Goal: Information Seeking & Learning: Learn about a topic

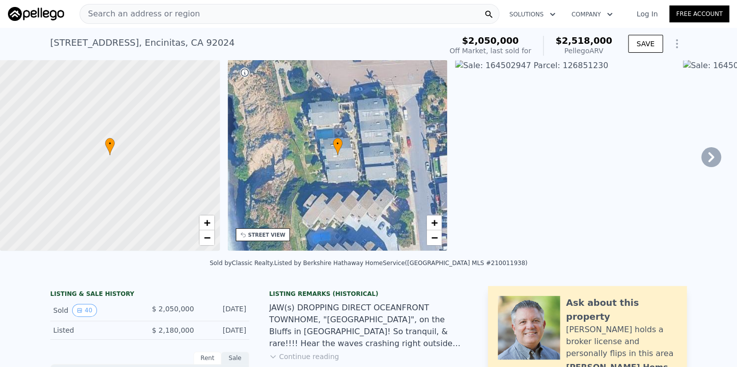
click at [253, 9] on div "Search an address or region" at bounding box center [290, 14] width 420 height 20
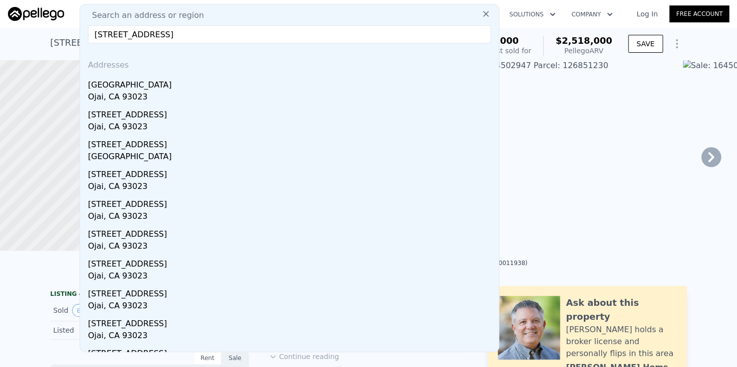
click at [220, 34] on input "[STREET_ADDRESS]" at bounding box center [289, 34] width 403 height 18
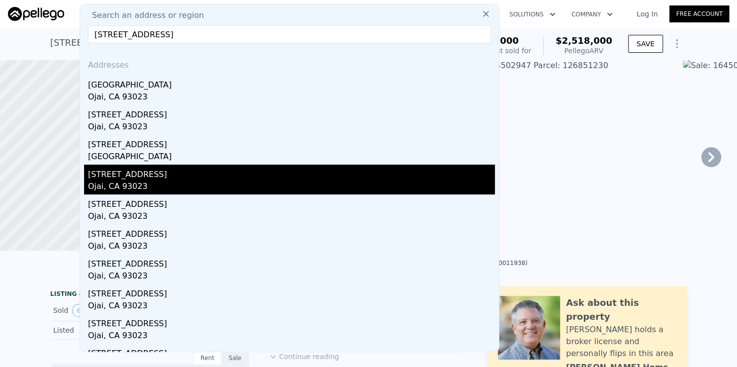
type input "[STREET_ADDRESS]"
click at [119, 182] on div "Ojai, CA 93023" at bounding box center [291, 187] width 407 height 14
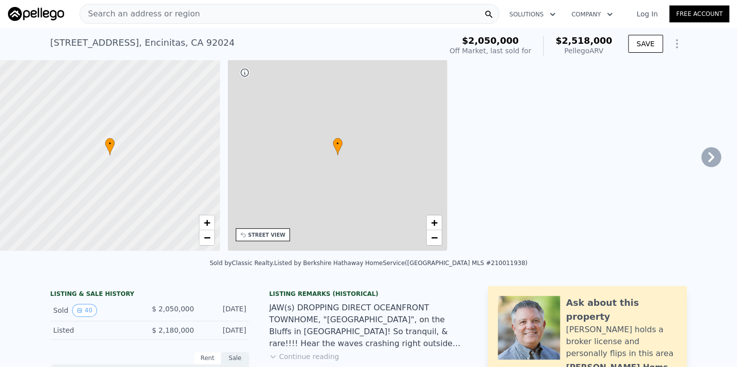
type input "3"
type input "2"
type input "3.5"
type input "1631"
type input "1986"
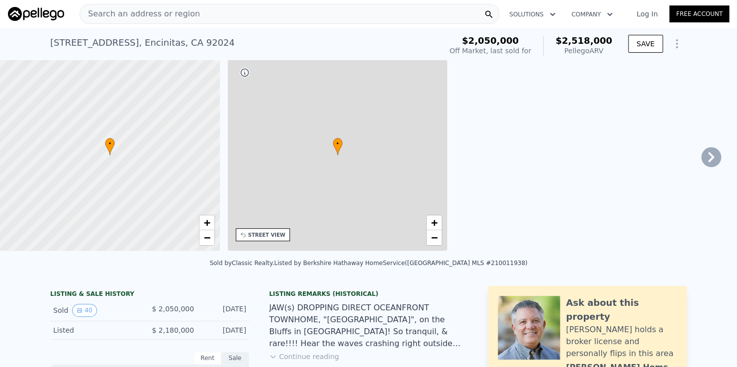
type input "109477"
type input "$ 2,518,000"
type input "8"
type input "$ 148,337"
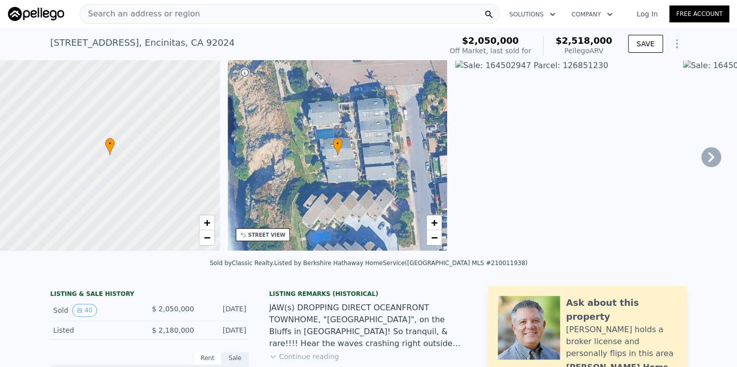
click at [174, 17] on span "Search an address or region" at bounding box center [140, 14] width 120 height 12
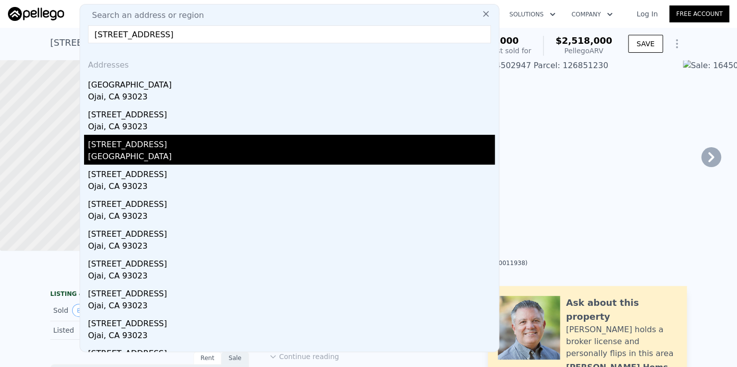
type input "[STREET_ADDRESS]"
click at [159, 152] on div "[GEOGRAPHIC_DATA]" at bounding box center [291, 158] width 407 height 14
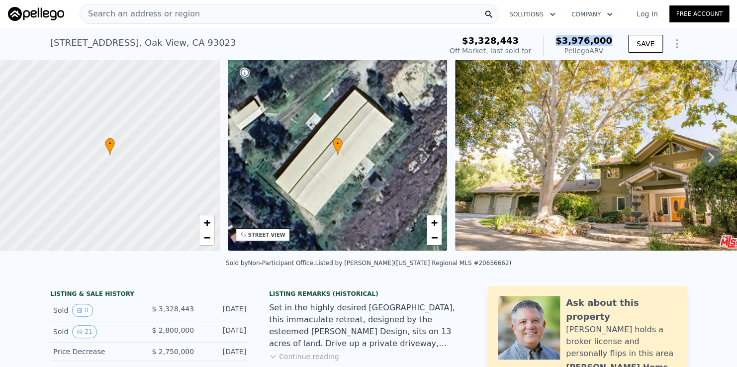
drag, startPoint x: 560, startPoint y: 43, endPoint x: 610, endPoint y: 43, distance: 50.7
click at [610, 43] on div "$3,976,000 Pellego ARV" at bounding box center [577, 46] width 69 height 20
copy span "$3,976,000"
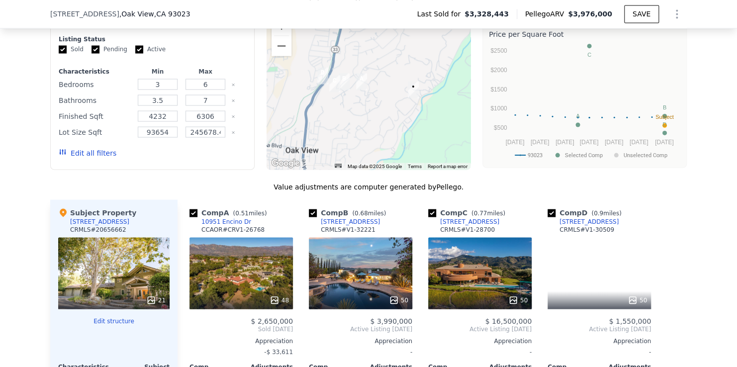
scroll to position [1040, 0]
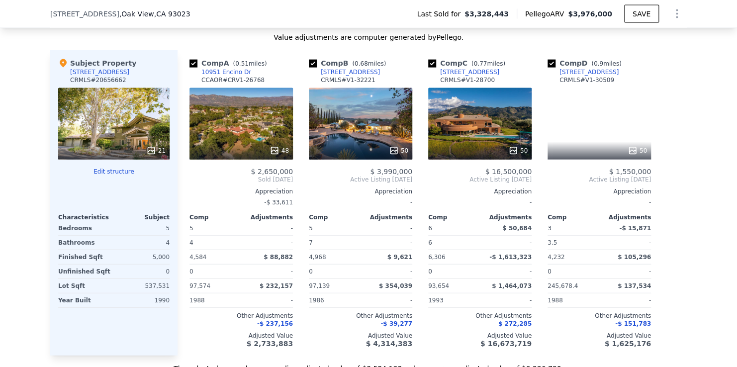
click at [211, 76] on div "10951 Encino Dr" at bounding box center [226, 72] width 50 height 8
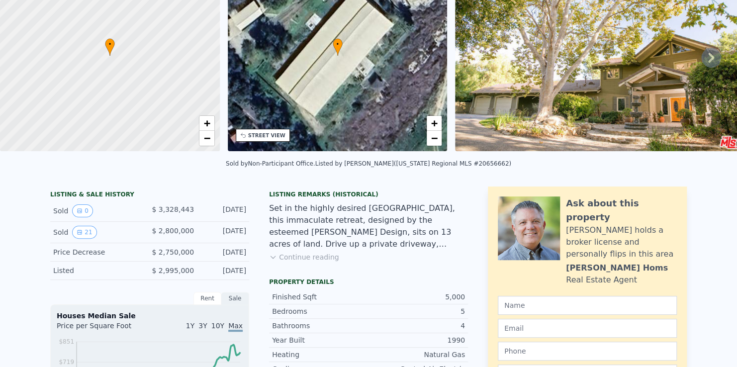
scroll to position [0, 0]
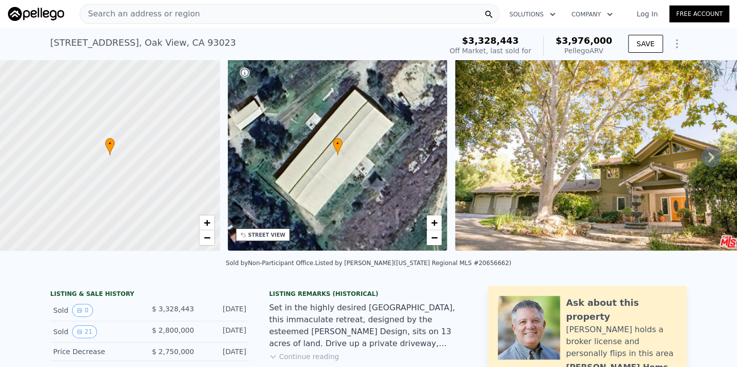
click at [228, 8] on div "Search an address or region" at bounding box center [290, 14] width 420 height 20
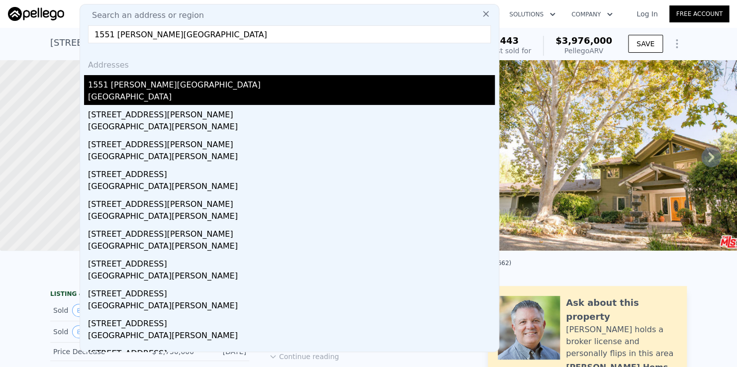
type input "1551 [PERSON_NAME][GEOGRAPHIC_DATA]"
click at [154, 95] on div "[GEOGRAPHIC_DATA]" at bounding box center [291, 98] width 407 height 14
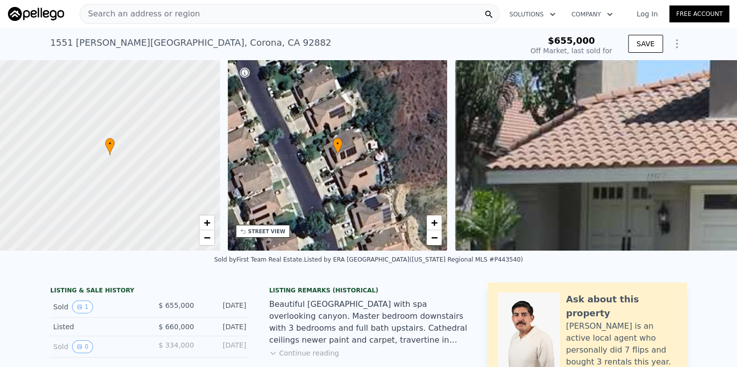
type input "$ 1,010,000"
type input "$ 250,096"
click at [247, 20] on div "Search an address or region" at bounding box center [290, 14] width 420 height 20
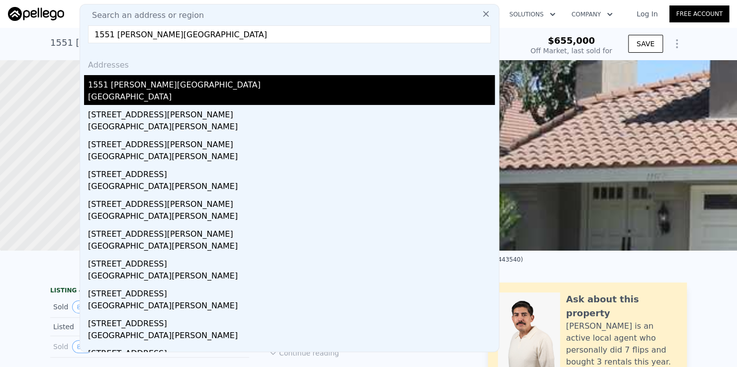
type input "1551 [PERSON_NAME][GEOGRAPHIC_DATA]"
click at [156, 95] on div "[GEOGRAPHIC_DATA]" at bounding box center [291, 98] width 407 height 14
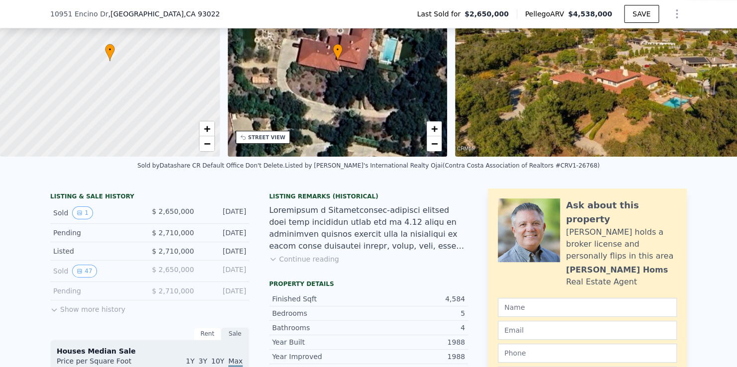
scroll to position [95, 0]
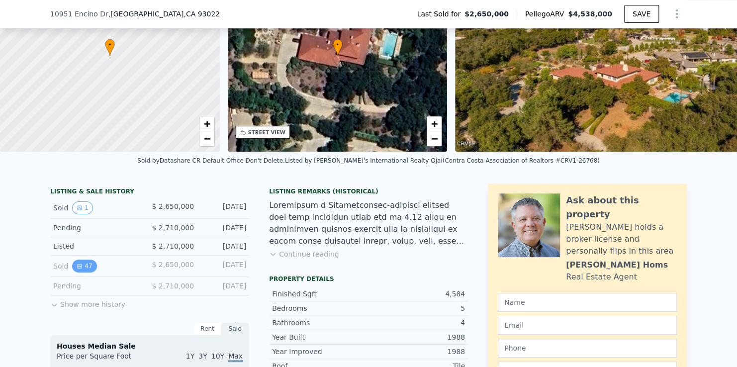
click at [77, 269] on icon "View historical data" at bounding box center [80, 266] width 6 height 6
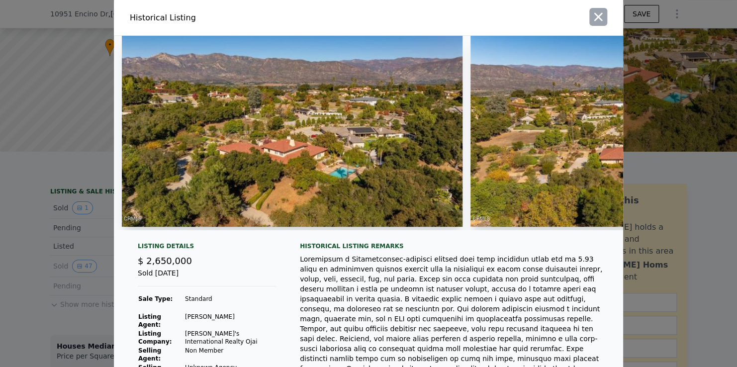
click at [594, 17] on icon "button" at bounding box center [598, 17] width 8 height 8
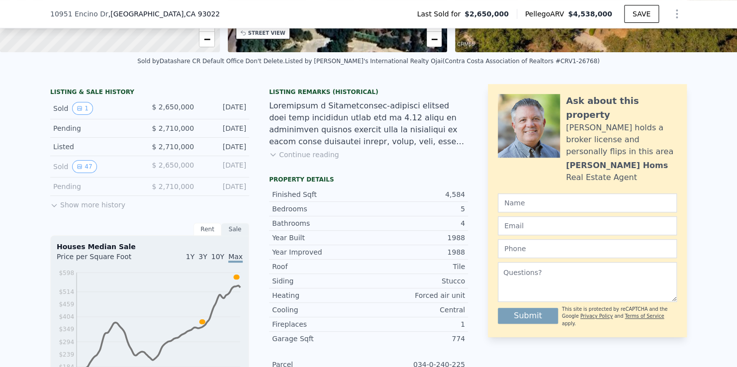
scroll to position [195, 0]
